Goal: Information Seeking & Learning: Learn about a topic

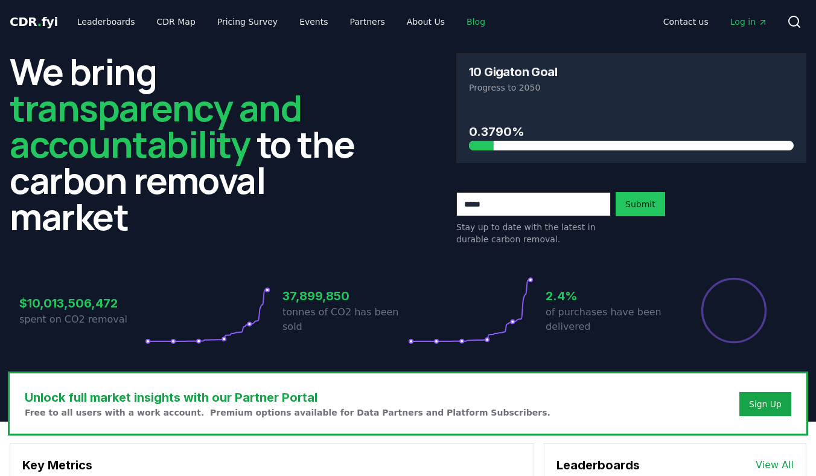
click at [457, 21] on link "Blog" at bounding box center [476, 22] width 38 height 22
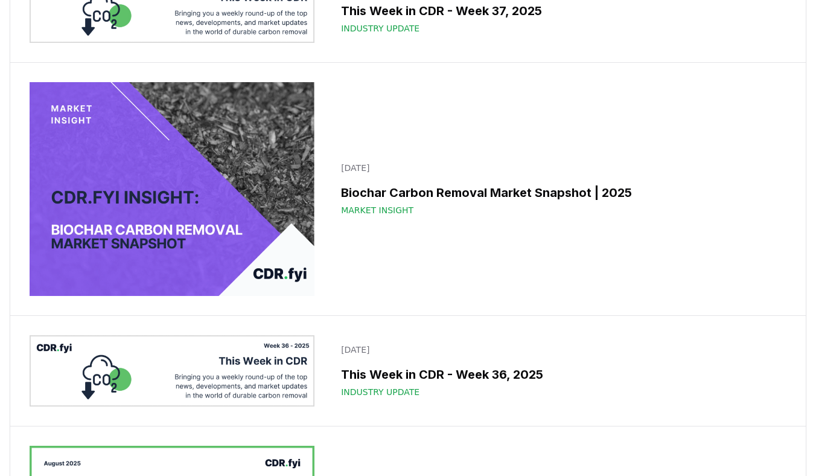
scroll to position [465, 0]
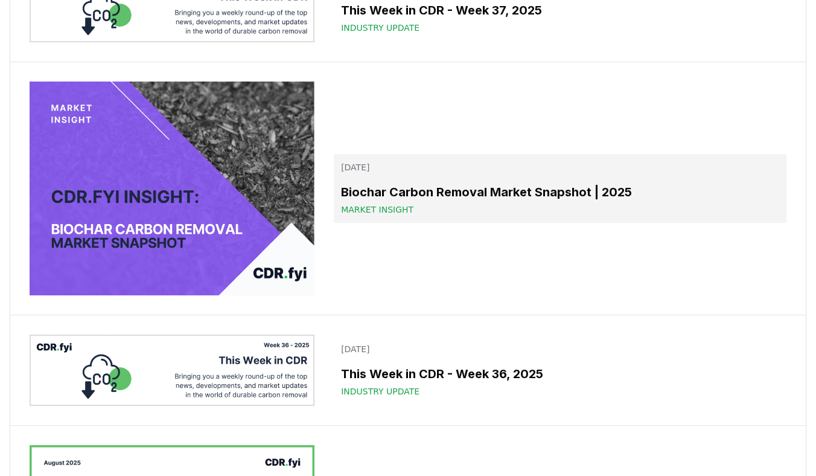
click at [432, 201] on h3 "Biochar Carbon Removal Market Snapshot | 2025" at bounding box center [560, 192] width 438 height 18
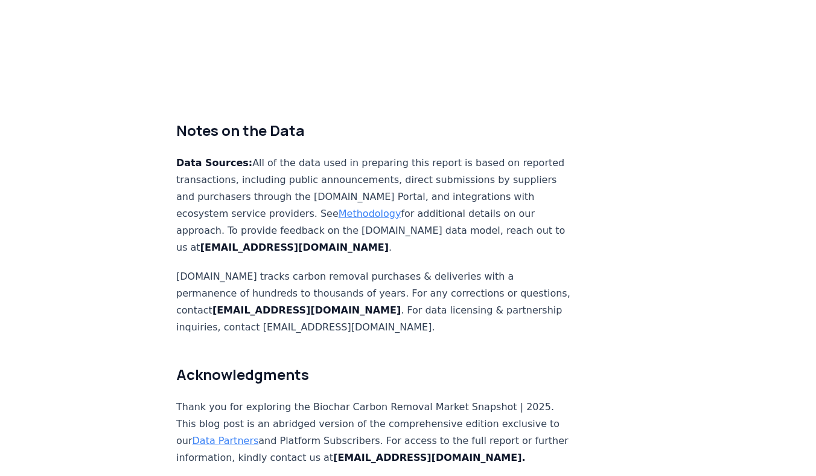
scroll to position [7248, 0]
